Goal: Navigation & Orientation: Find specific page/section

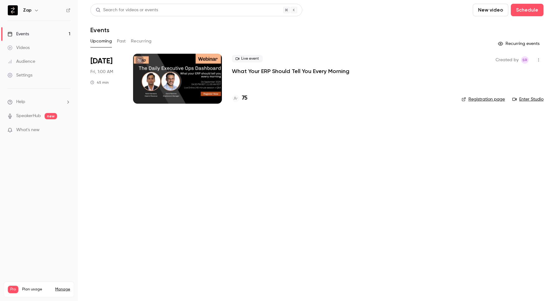
click at [30, 50] on link "Videos" at bounding box center [39, 48] width 78 height 14
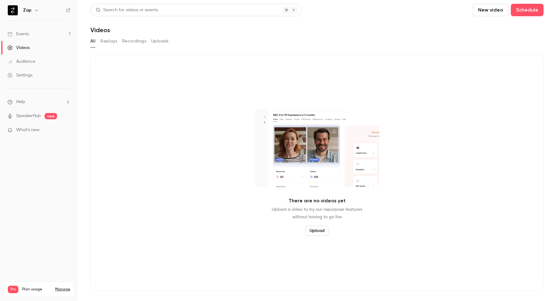
click at [29, 32] on link "Events 1" at bounding box center [39, 34] width 78 height 14
